Goal: Task Accomplishment & Management: Manage account settings

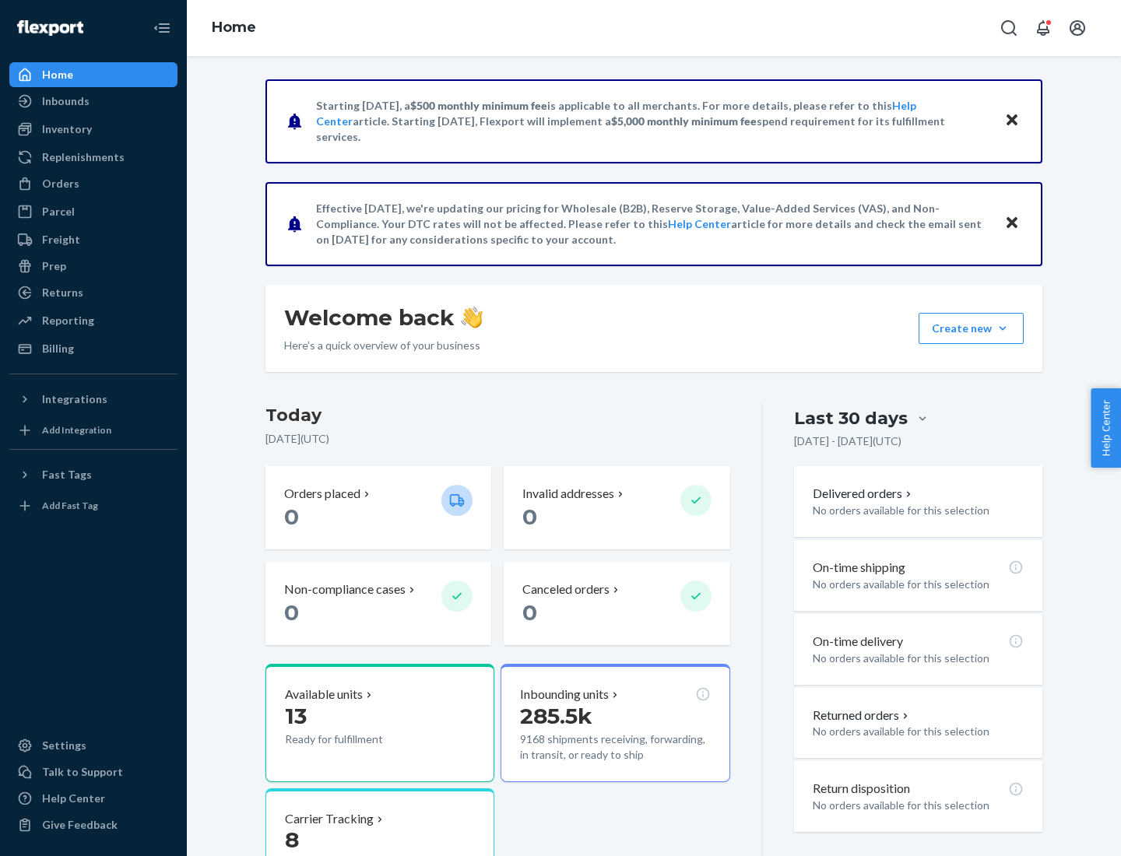
click at [1003, 328] on button "Create new Create new inbound Create new order Create new product" at bounding box center [971, 328] width 105 height 31
click at [81, 157] on div "Replenishments" at bounding box center [83, 157] width 83 height 16
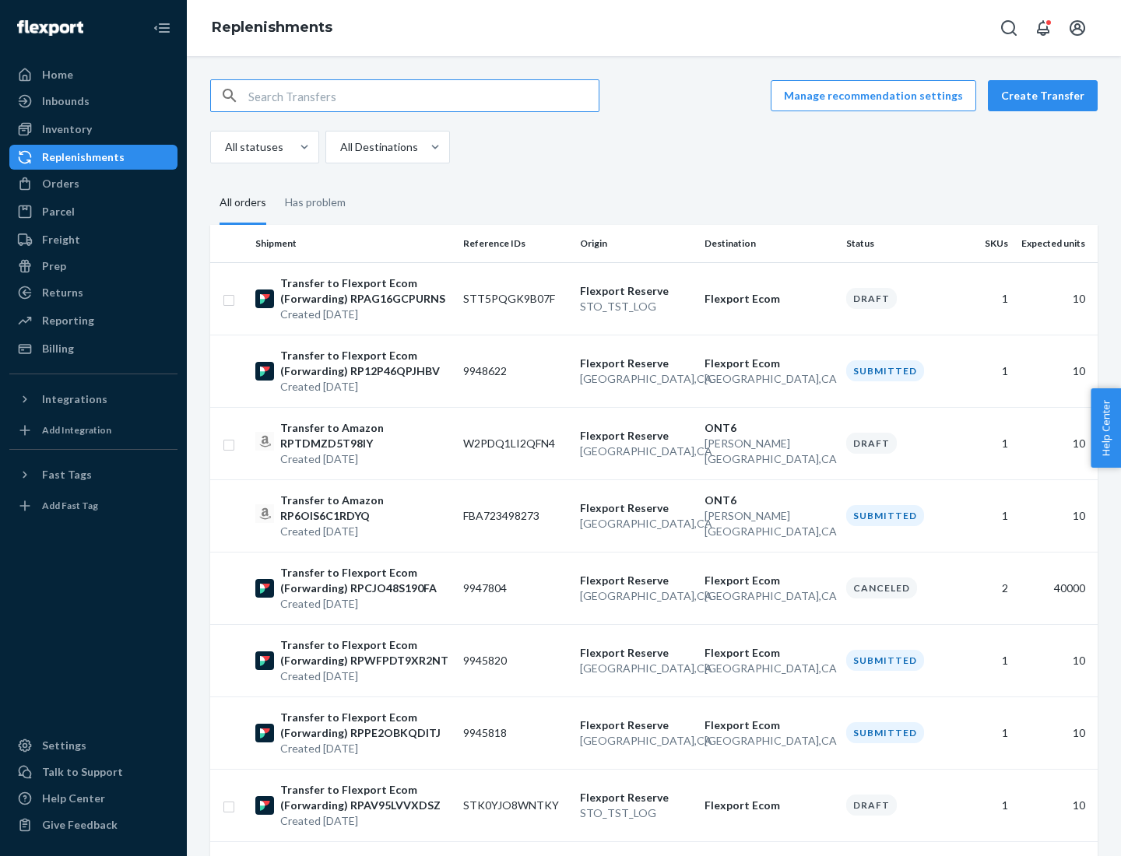
click at [1046, 96] on button "Create Transfer" at bounding box center [1043, 95] width 110 height 31
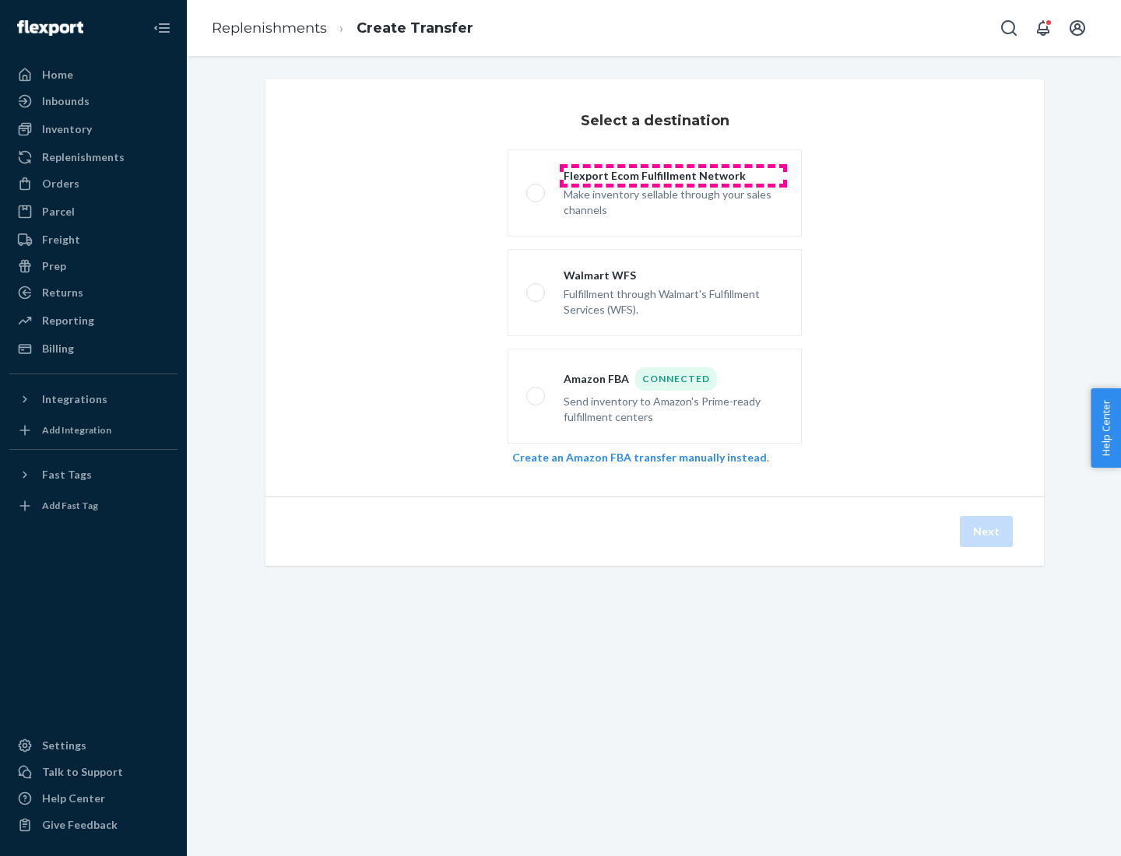
click at [673, 176] on div "Flexport Ecom Fulfillment Network" at bounding box center [674, 176] width 220 height 16
click at [536, 188] on input "Flexport Ecom Fulfillment Network Make inventory sellable through your sales ch…" at bounding box center [531, 193] width 10 height 10
radio input "true"
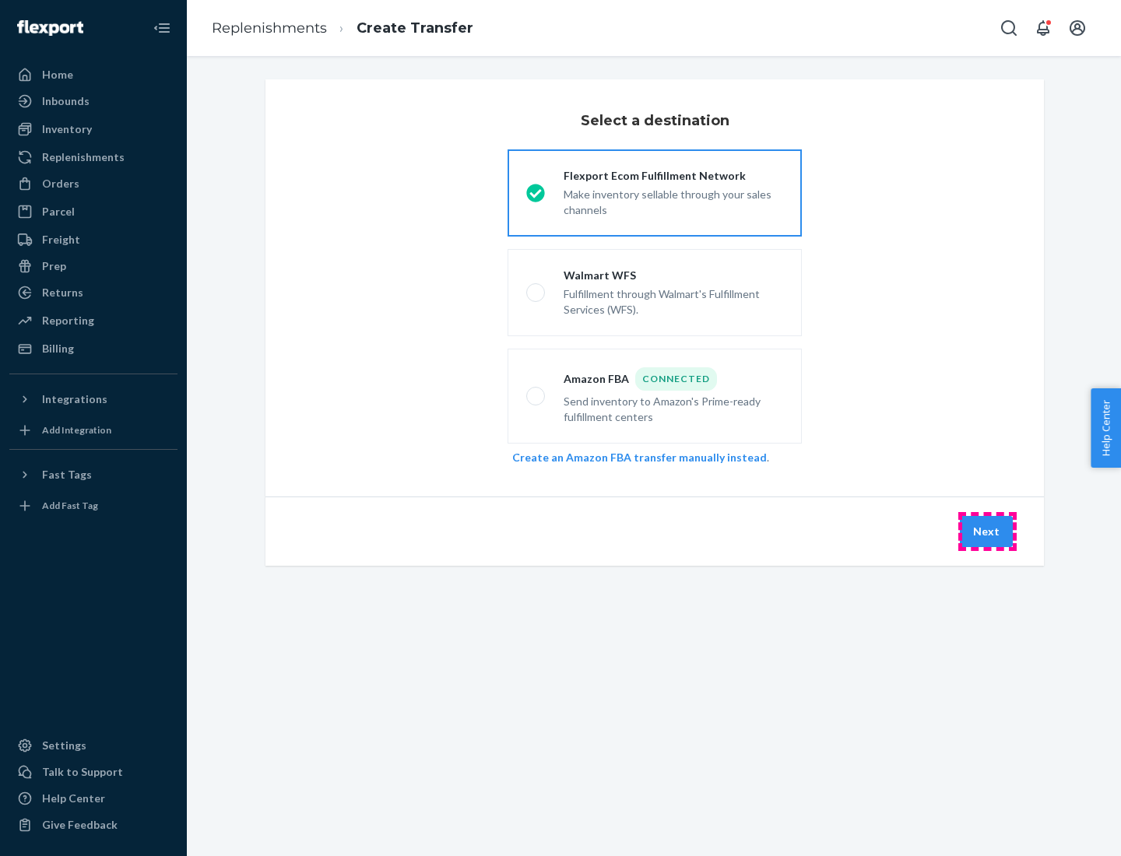
click at [987, 532] on button "Next" at bounding box center [986, 531] width 53 height 31
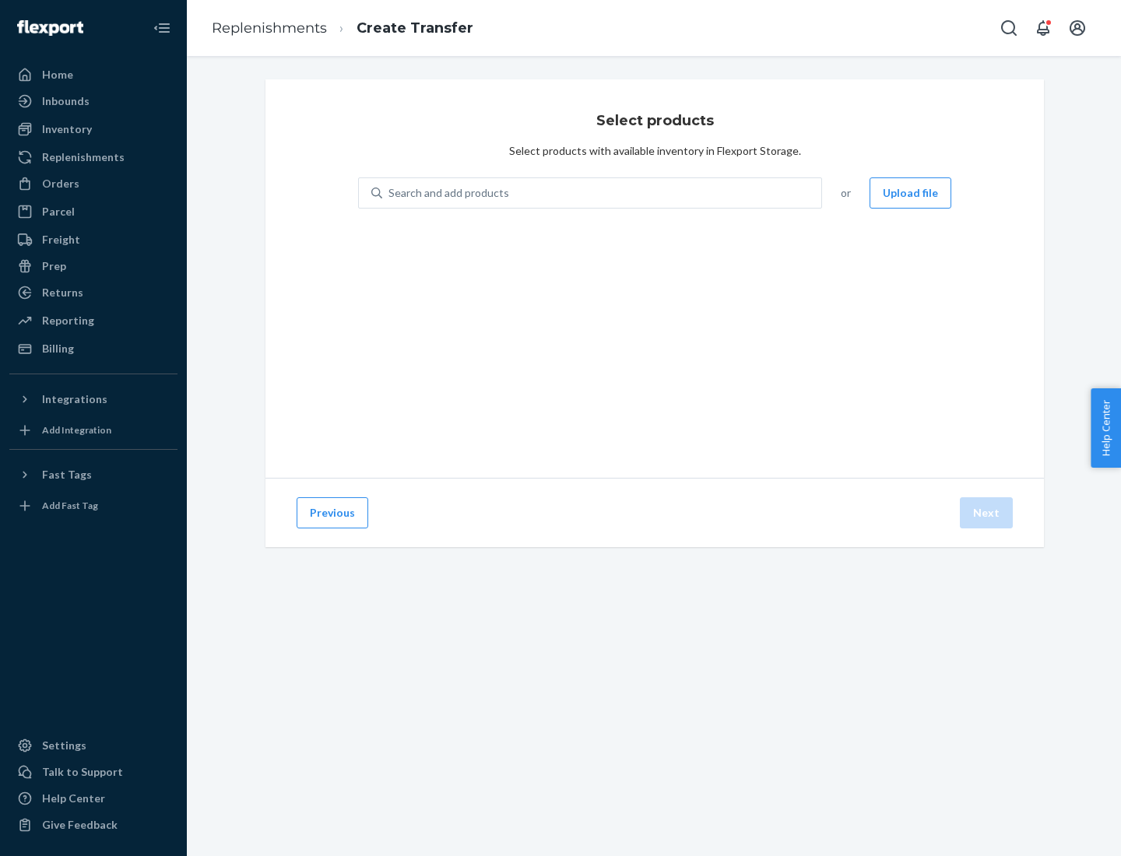
click at [447, 193] on div "Search and add products" at bounding box center [448, 193] width 121 height 16
click at [390, 193] on input "Search and add products" at bounding box center [389, 193] width 2 height 16
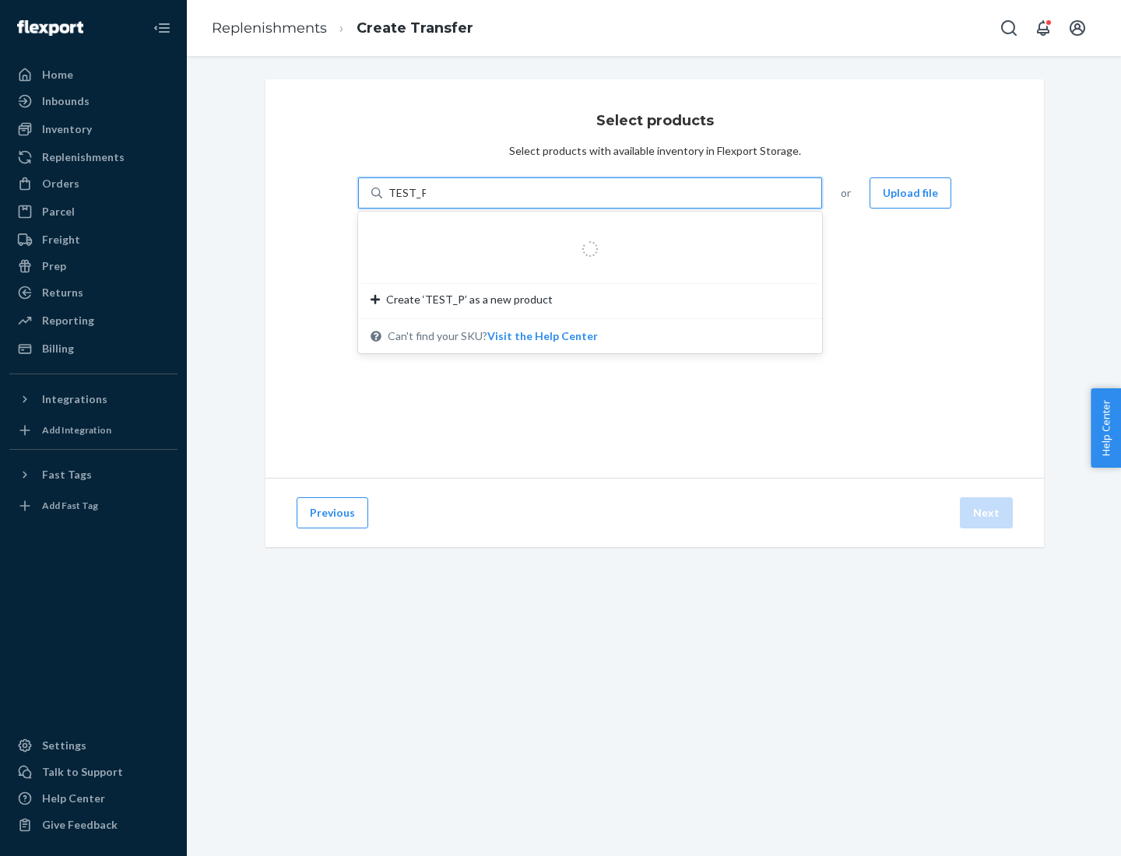
type input "TEST_PRODUCT"
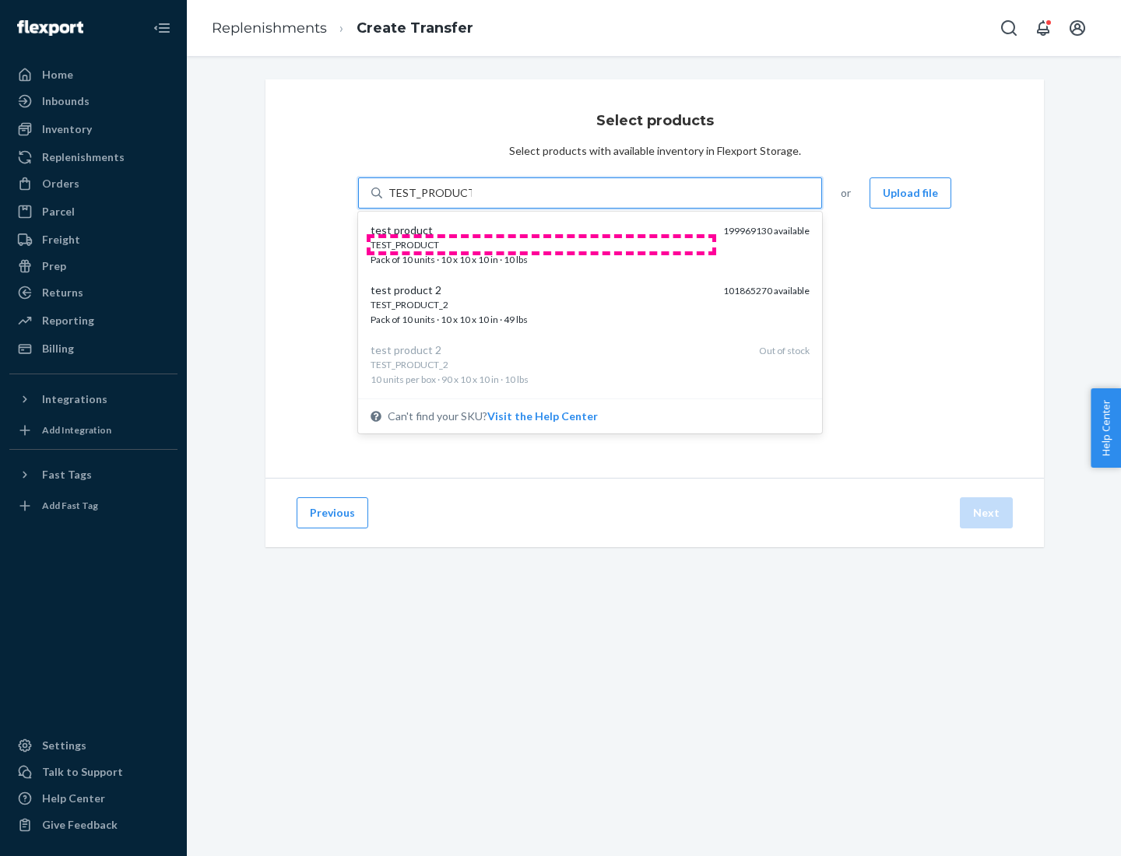
click at [541, 244] on div "TEST_PRODUCT" at bounding box center [541, 244] width 340 height 13
click at [472, 201] on input "TEST_PRODUCT" at bounding box center [429, 193] width 83 height 16
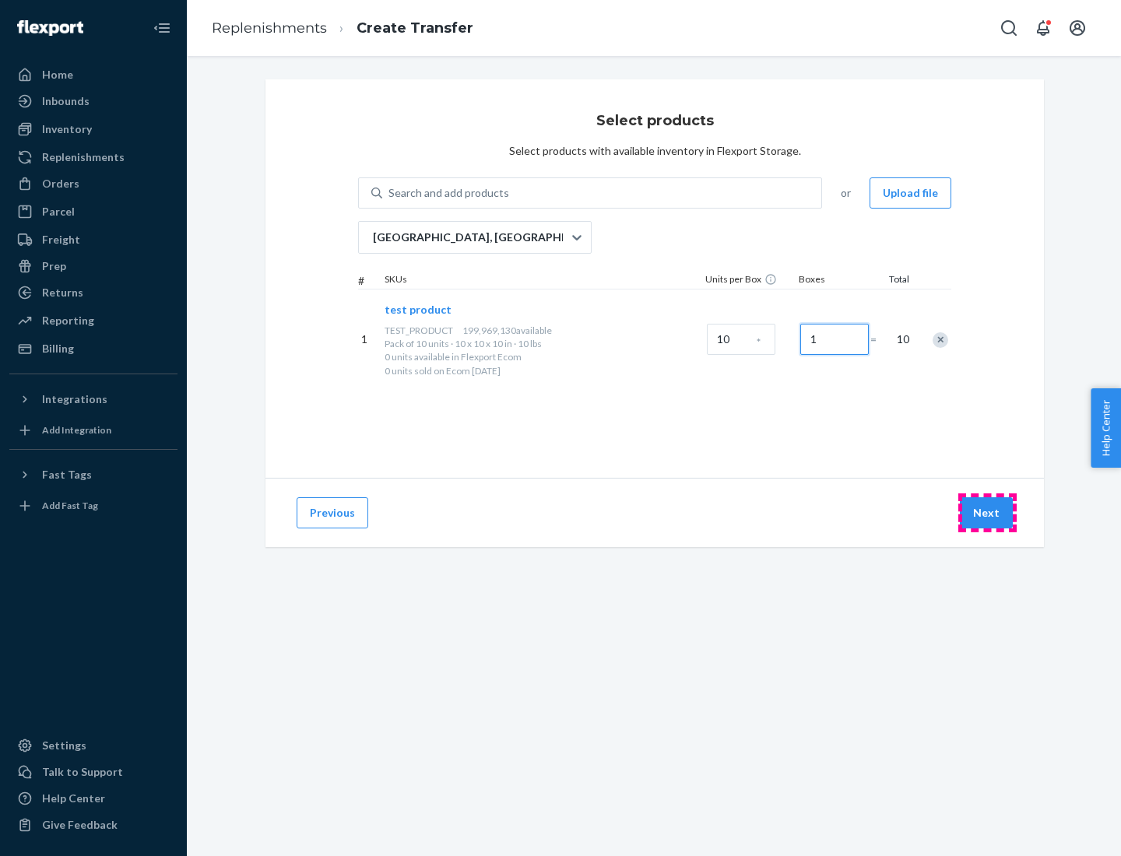
type input "1"
click at [987, 513] on button "Next" at bounding box center [986, 512] width 53 height 31
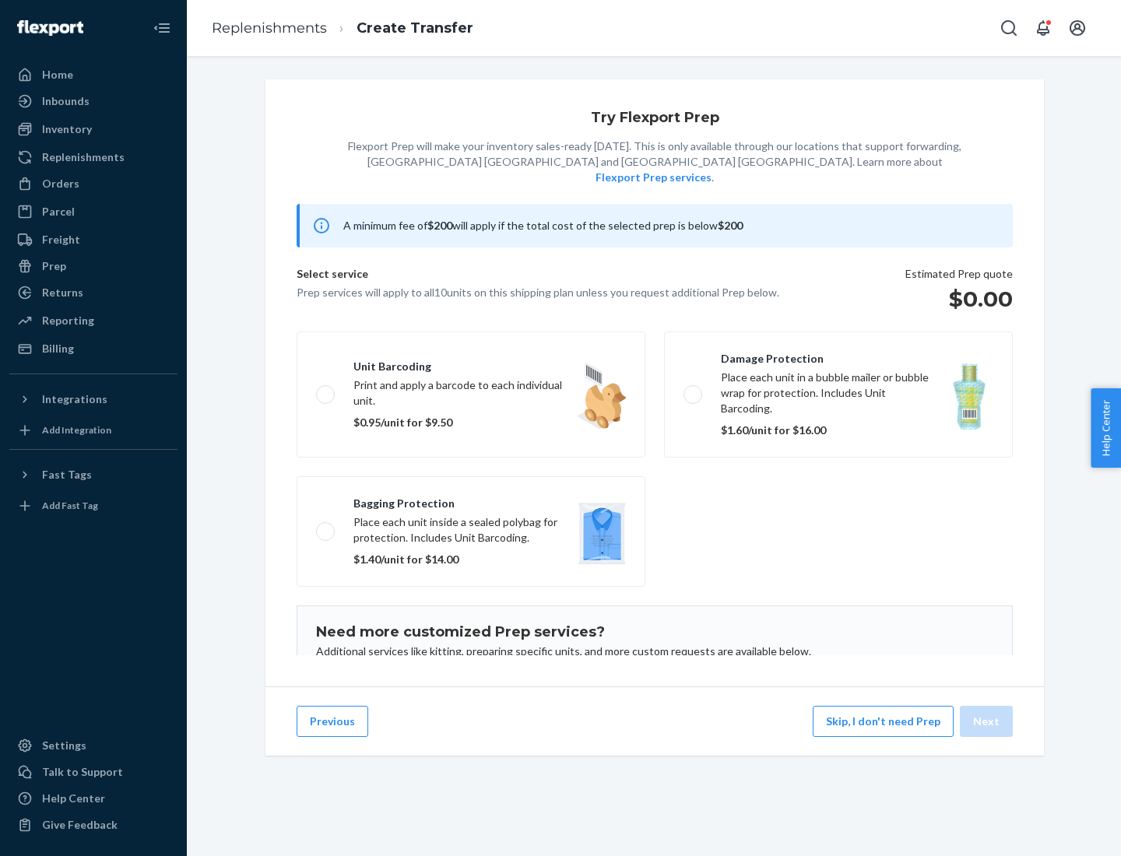
scroll to position [101, 0]
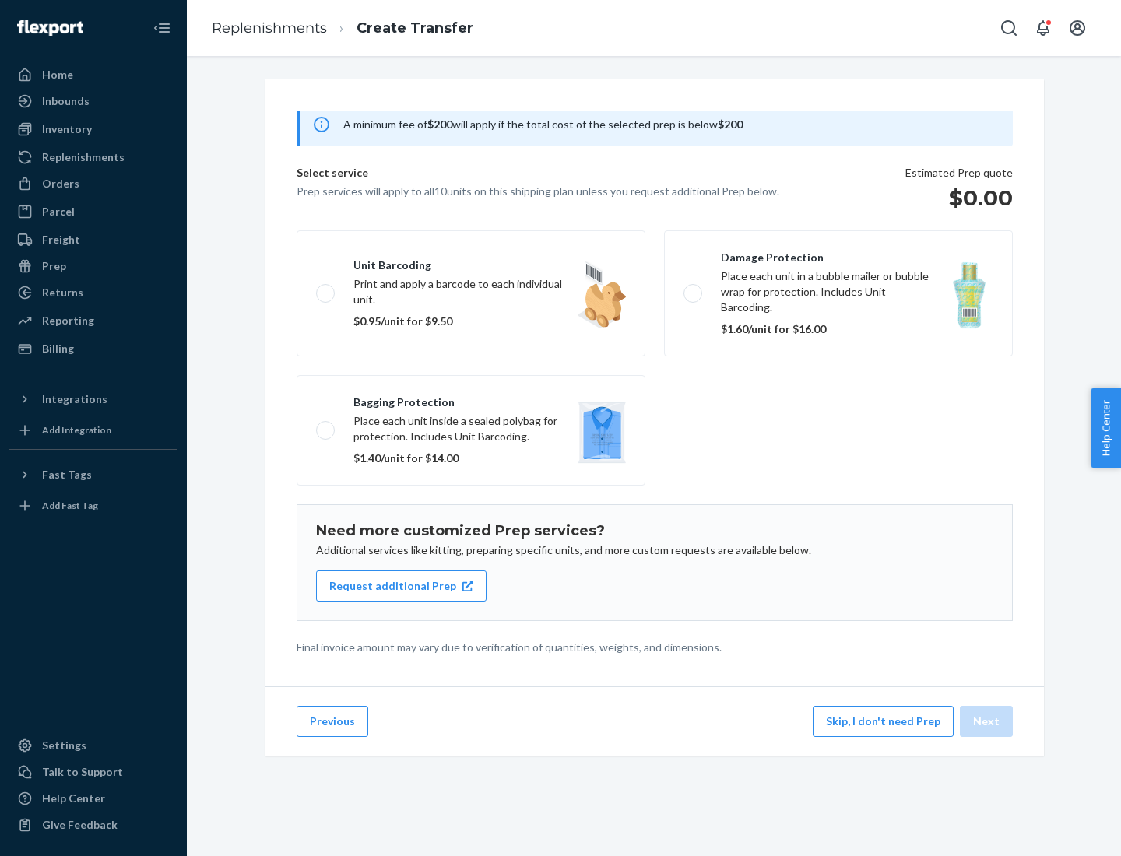
click at [471, 399] on label "Bagging protection Place each unit inside a sealed polybag for protection. Incl…" at bounding box center [471, 430] width 349 height 111
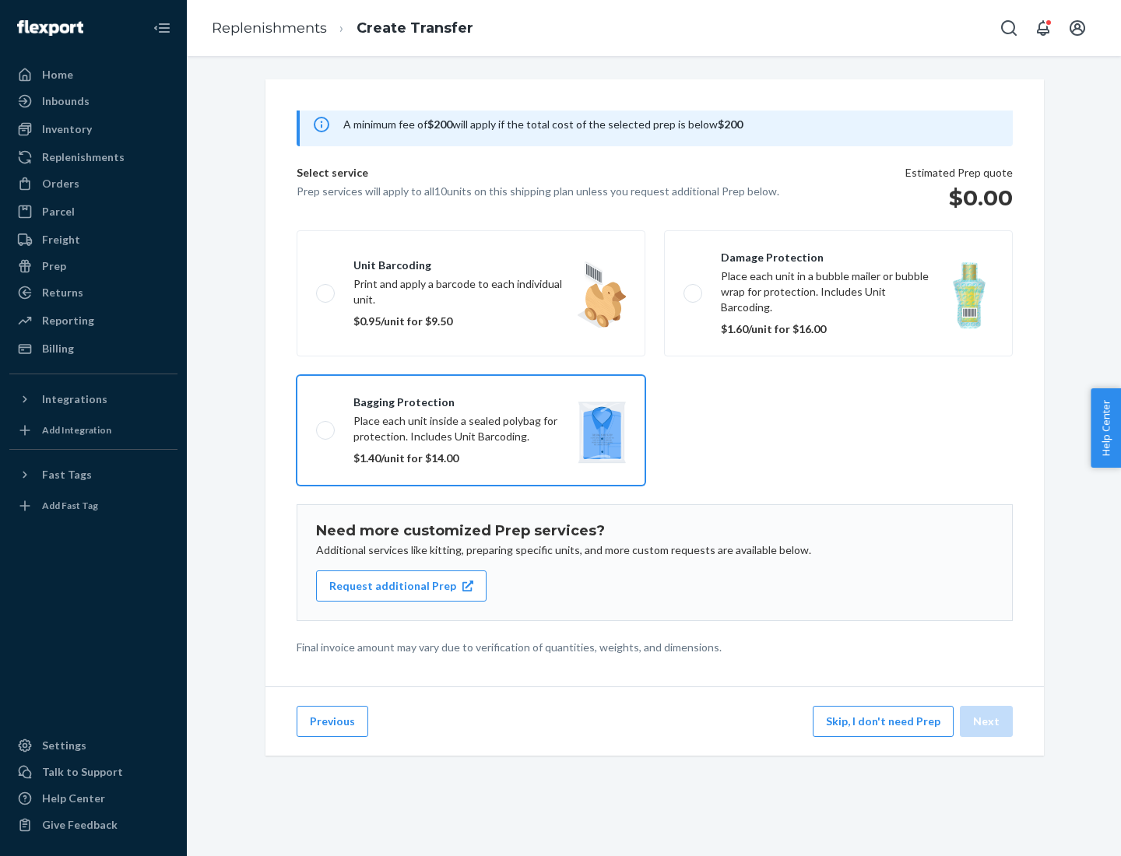
click at [326, 425] on input "Bagging protection Place each unit inside a sealed polybag for protection. Incl…" at bounding box center [321, 430] width 10 height 10
checkbox input "true"
click at [987, 722] on button "Next" at bounding box center [986, 721] width 53 height 31
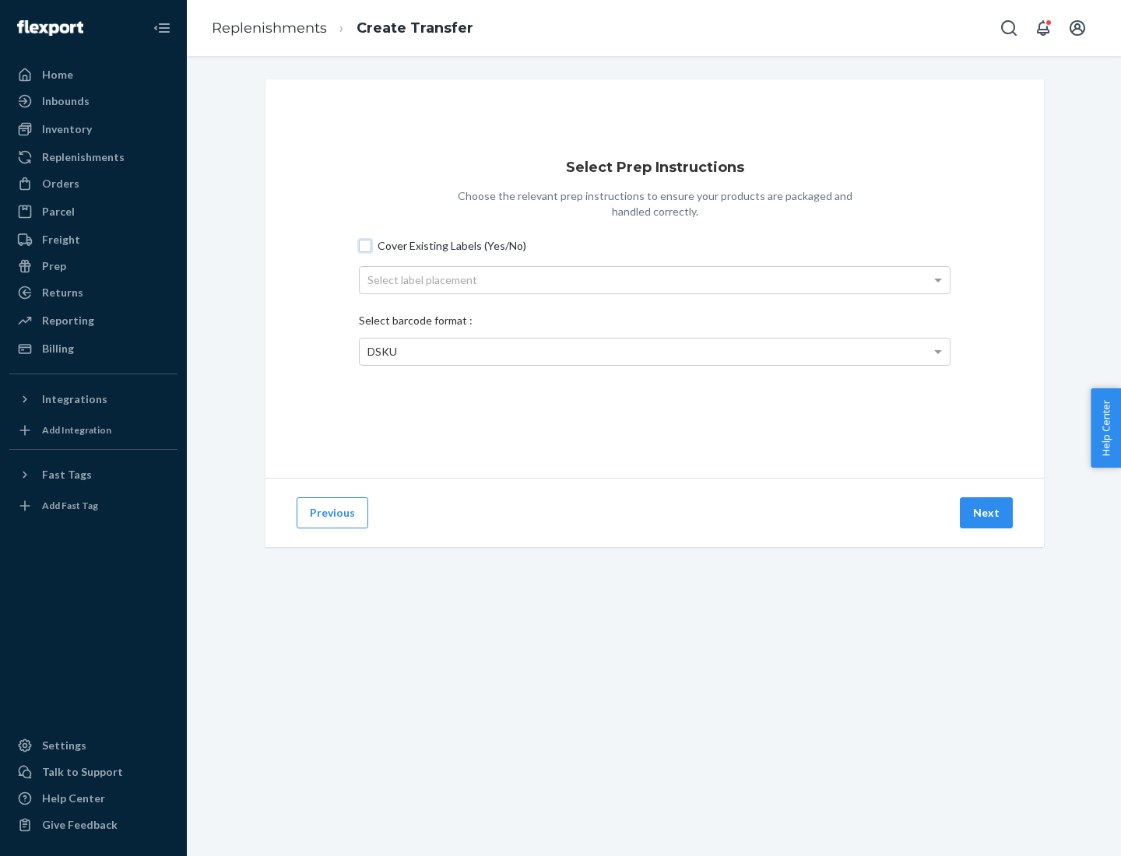
click at [365, 245] on input "Cover Existing Labels (Yes/No)" at bounding box center [365, 246] width 12 height 12
checkbox input "true"
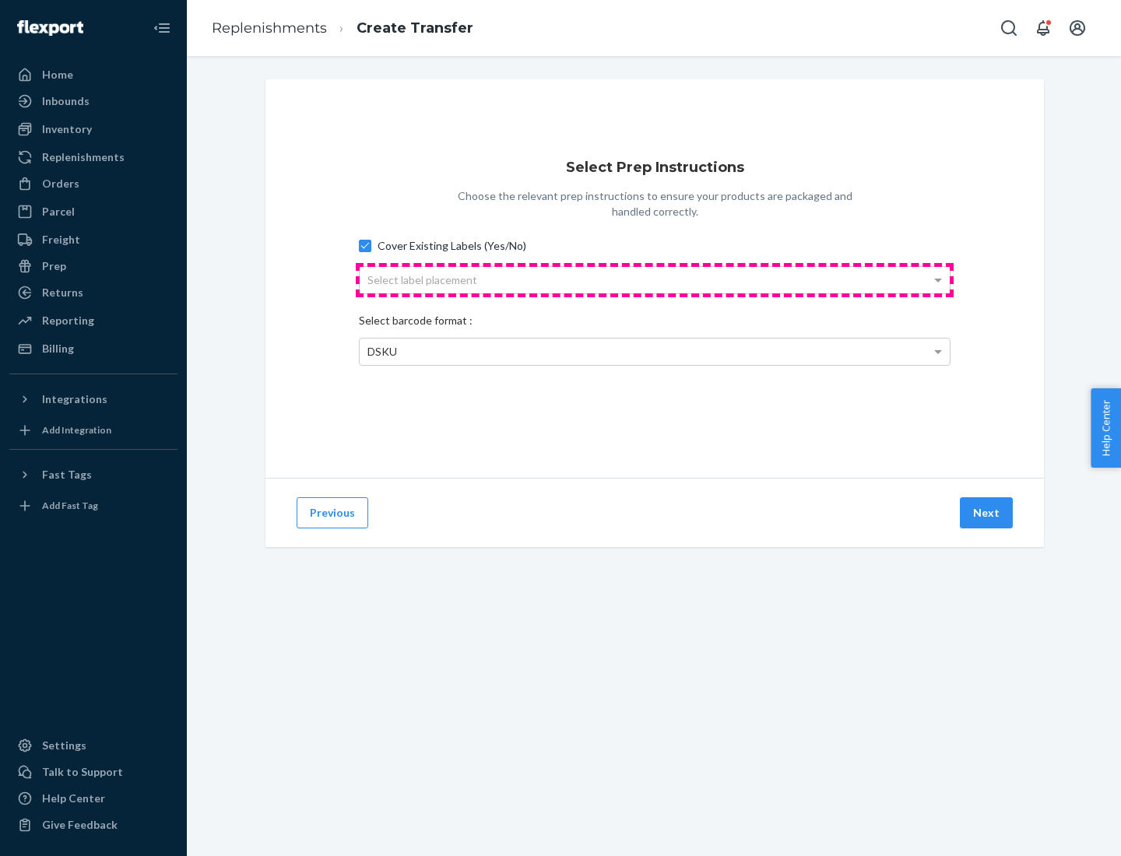
click at [655, 279] on div "Select label placement" at bounding box center [655, 280] width 590 height 26
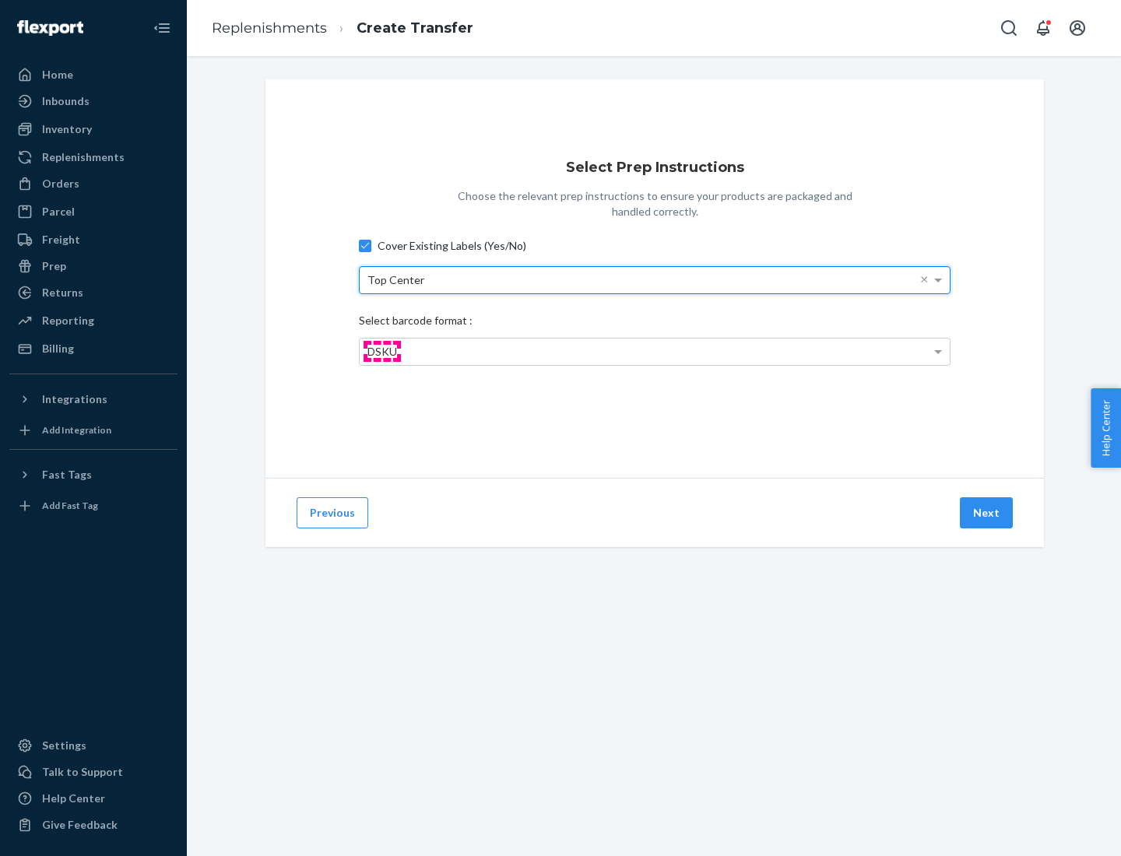
click at [381, 351] on span "DSKU" at bounding box center [382, 351] width 30 height 13
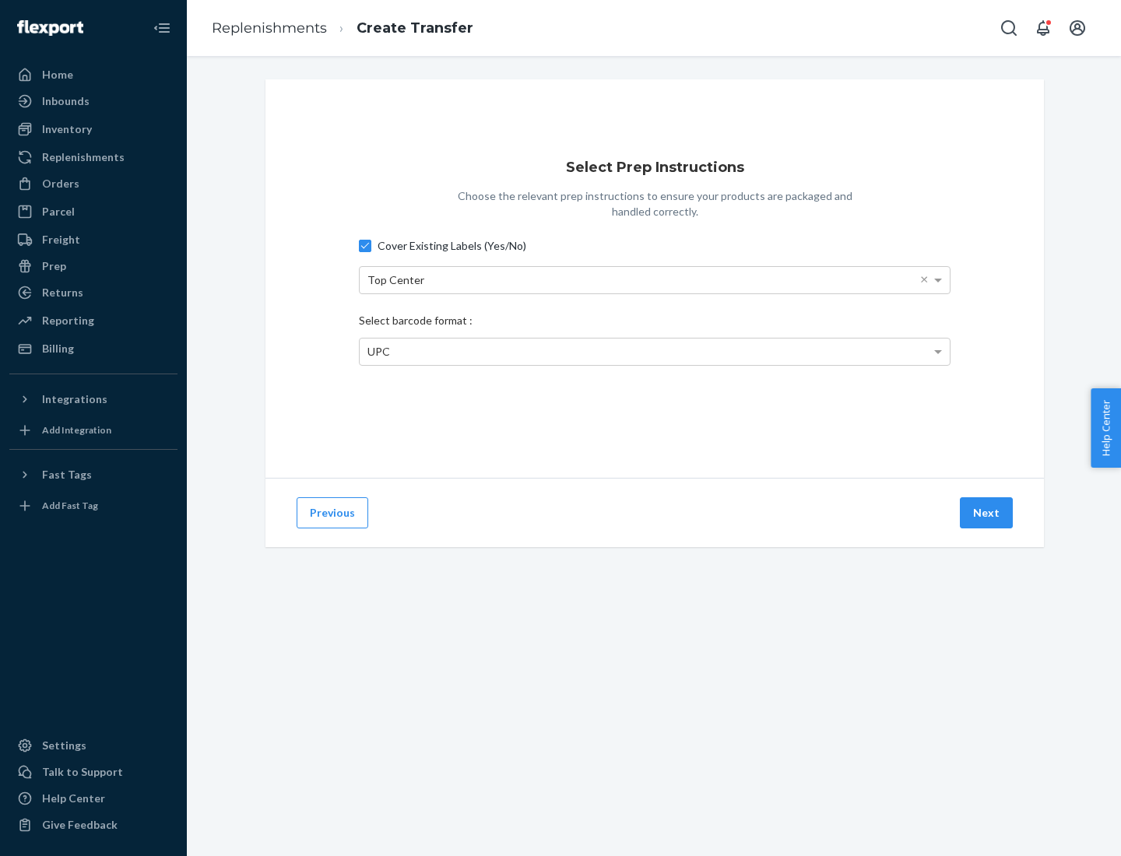
click at [987, 513] on button "Next" at bounding box center [986, 512] width 53 height 31
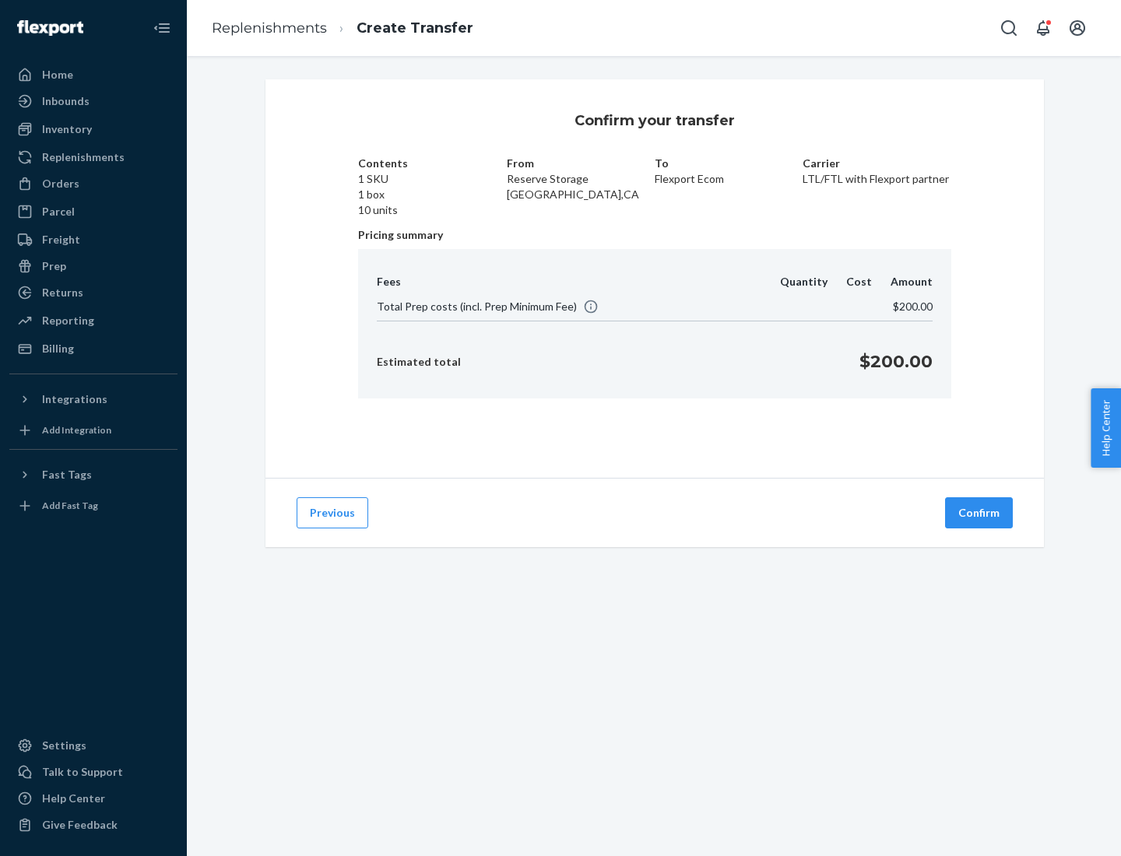
click at [979, 513] on button "Confirm" at bounding box center [979, 512] width 68 height 31
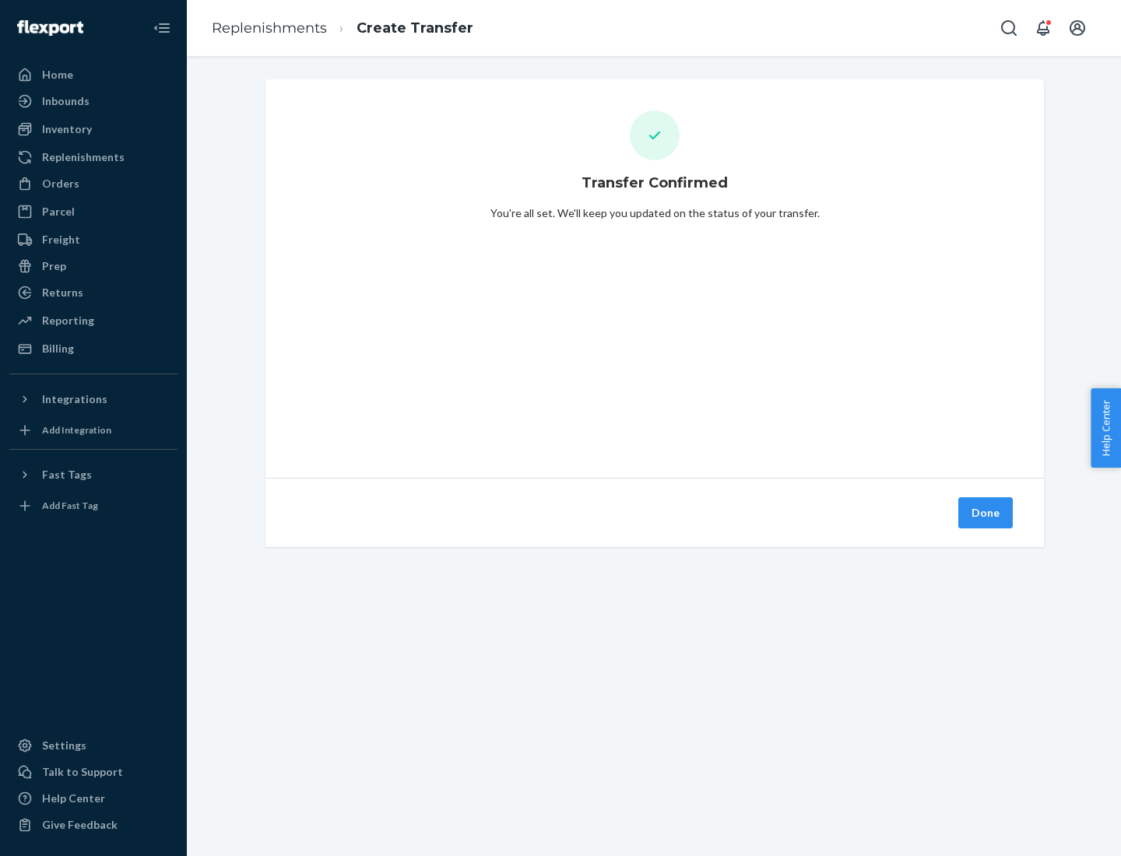
click at [93, 101] on div "Inbounds" at bounding box center [93, 101] width 165 height 22
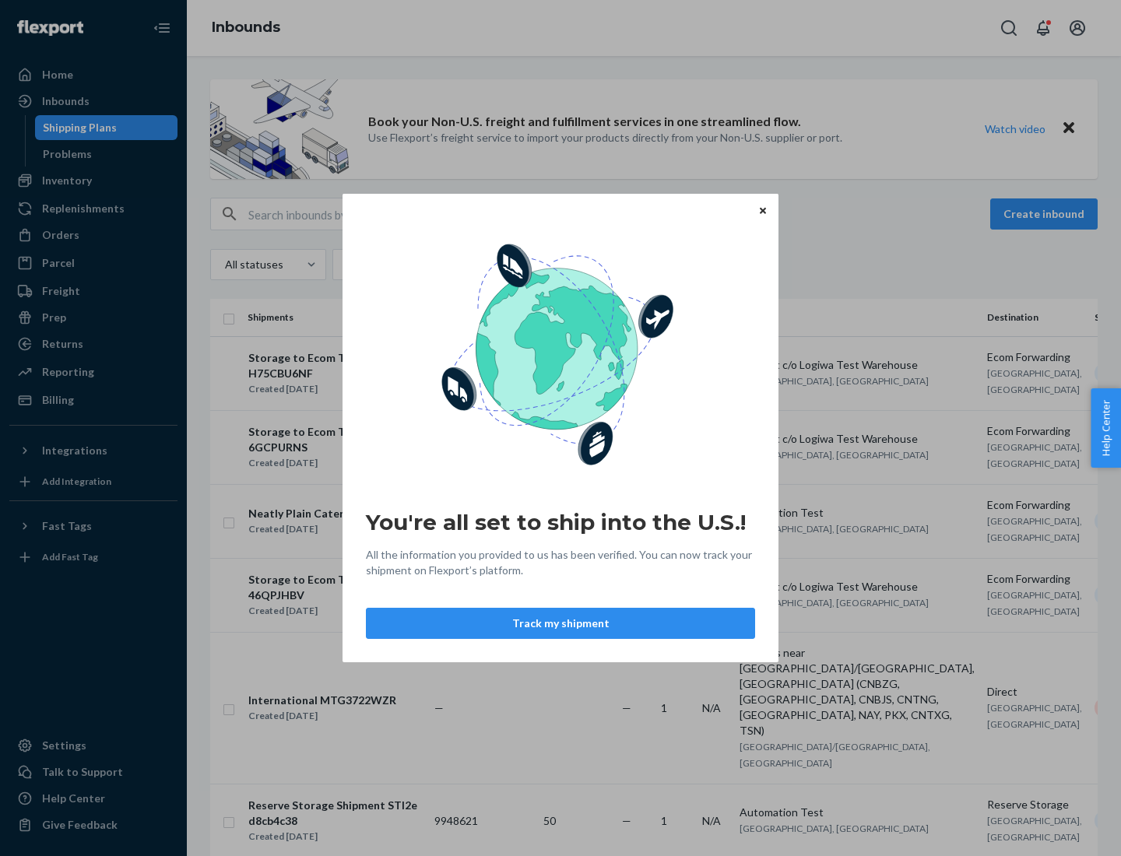
click at [77, 128] on div "You're all set to ship into the U.S.! All the information you provided to us ha…" at bounding box center [560, 428] width 1121 height 856
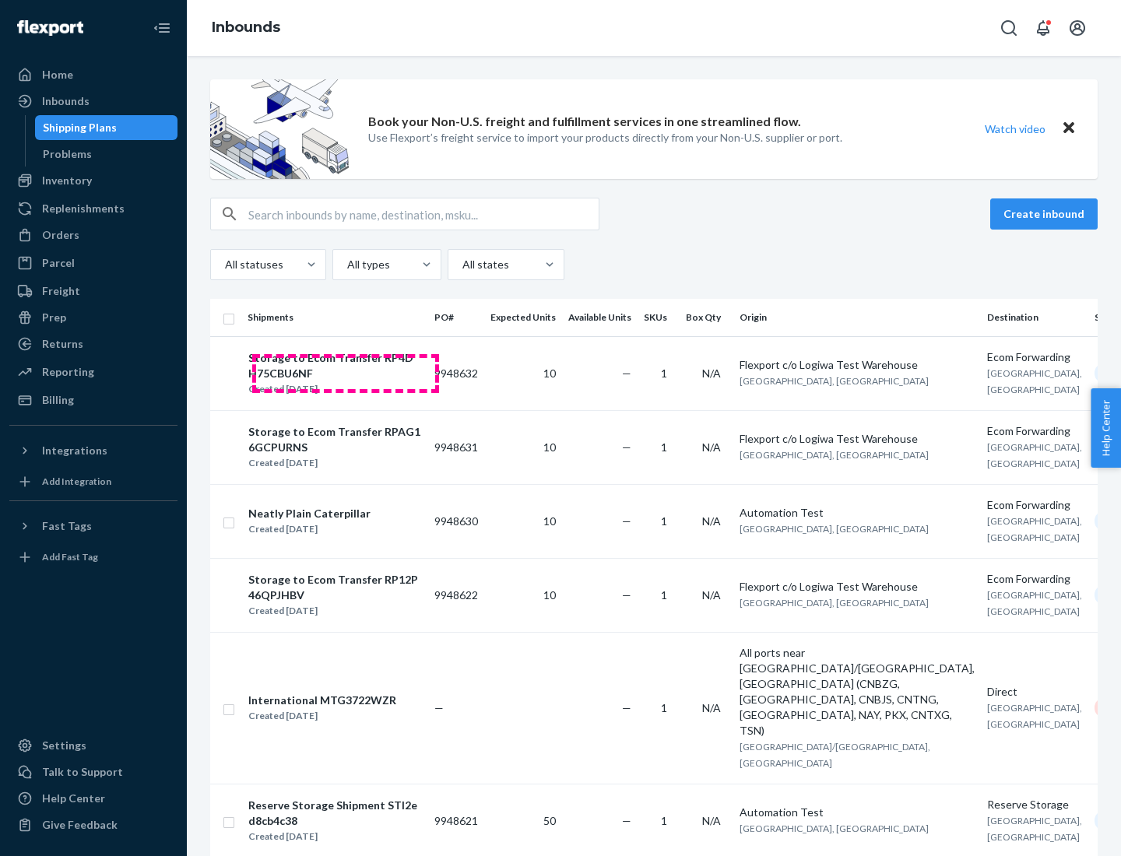
click at [346, 373] on div "Storage to Ecom Transfer RP4DH75CBU6NF" at bounding box center [334, 365] width 173 height 31
